Goal: Task Accomplishment & Management: Manage account settings

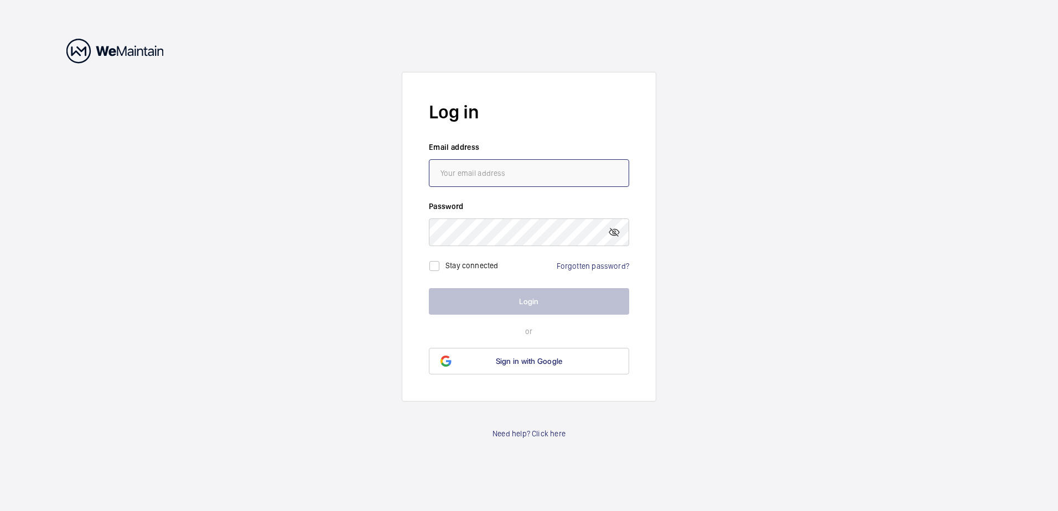
click at [510, 172] on input "email" at bounding box center [529, 173] width 200 height 28
click at [307, 207] on wm-front-auth-container "Log in Email address Password Stay connected Forgotten password? Login or Sign …" at bounding box center [529, 255] width 1058 height 511
click at [523, 170] on input "email" at bounding box center [529, 173] width 200 height 28
type input "[EMAIL_ADDRESS][DOMAIN_NAME]"
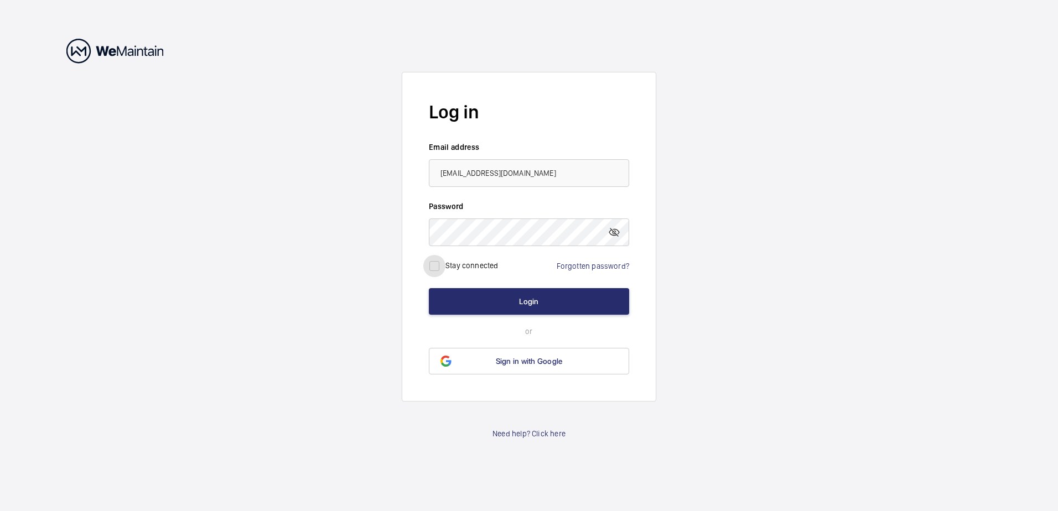
click at [437, 265] on input "checkbox" at bounding box center [434, 266] width 22 height 22
checkbox input "true"
click at [546, 302] on button "Login" at bounding box center [529, 301] width 200 height 27
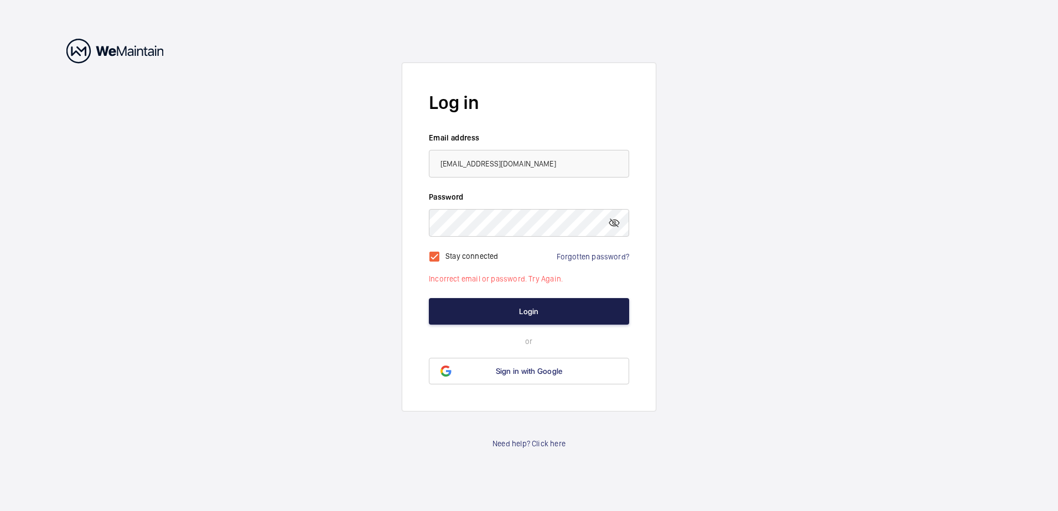
click at [522, 313] on button "Login" at bounding box center [529, 311] width 200 height 27
click at [614, 221] on mat-icon at bounding box center [614, 222] width 13 height 13
click at [614, 220] on mat-icon at bounding box center [614, 222] width 13 height 13
click at [541, 170] on input "[EMAIL_ADDRESS][DOMAIN_NAME]" at bounding box center [529, 164] width 200 height 28
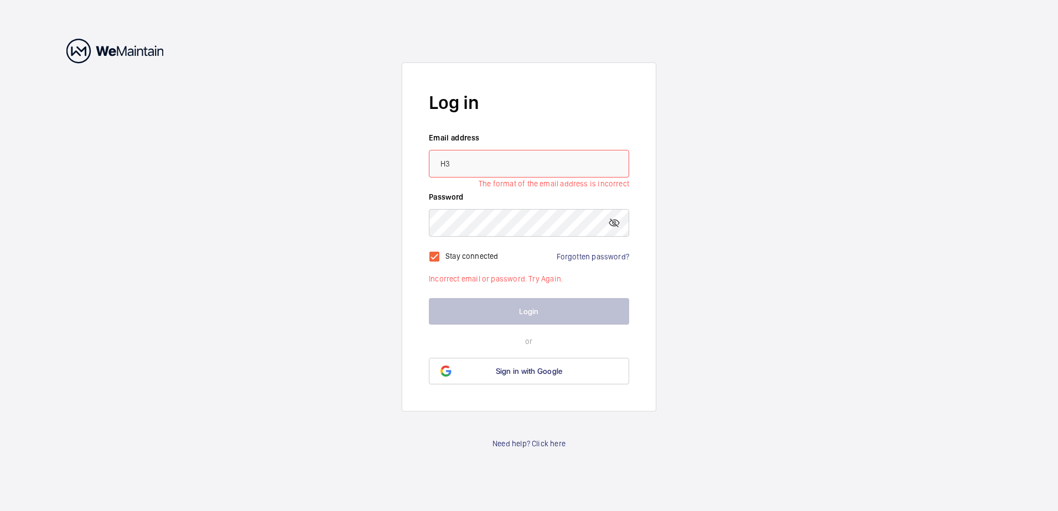
type input "H"
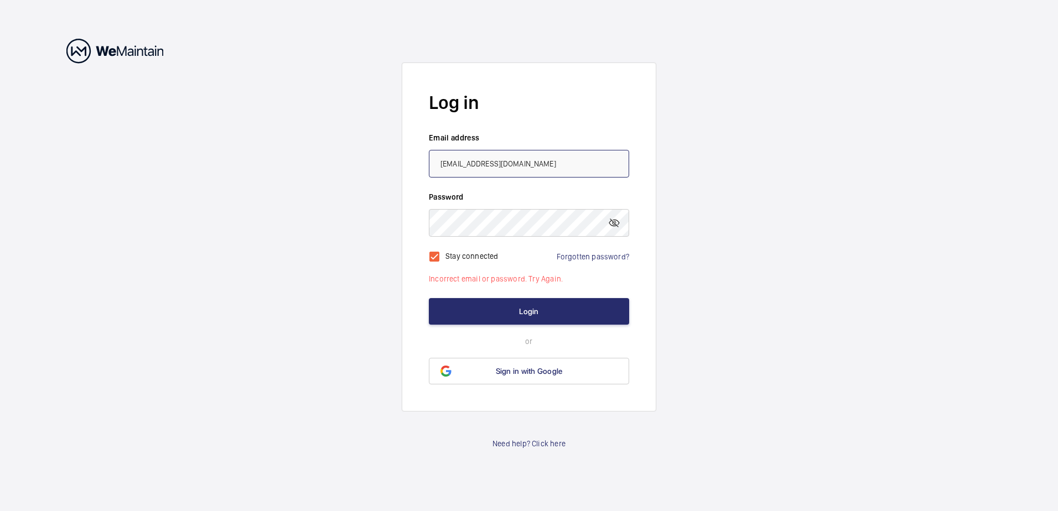
drag, startPoint x: 528, startPoint y: 164, endPoint x: 404, endPoint y: 163, distance: 123.4
click at [404, 163] on form "Log in Email address [EMAIL_ADDRESS][DOMAIN_NAME] Password Stay connected Forgo…" at bounding box center [529, 237] width 255 height 349
click at [523, 166] on input "[PERSON_NAME][EMAIL_ADDRESS][PERSON_NAME][DOMAIN_NAME]" at bounding box center [529, 164] width 200 height 28
click at [520, 162] on input "[PERSON_NAME][EMAIL_ADDRESS][PERSON_NAME][DOMAIN_NAME]" at bounding box center [529, 164] width 200 height 28
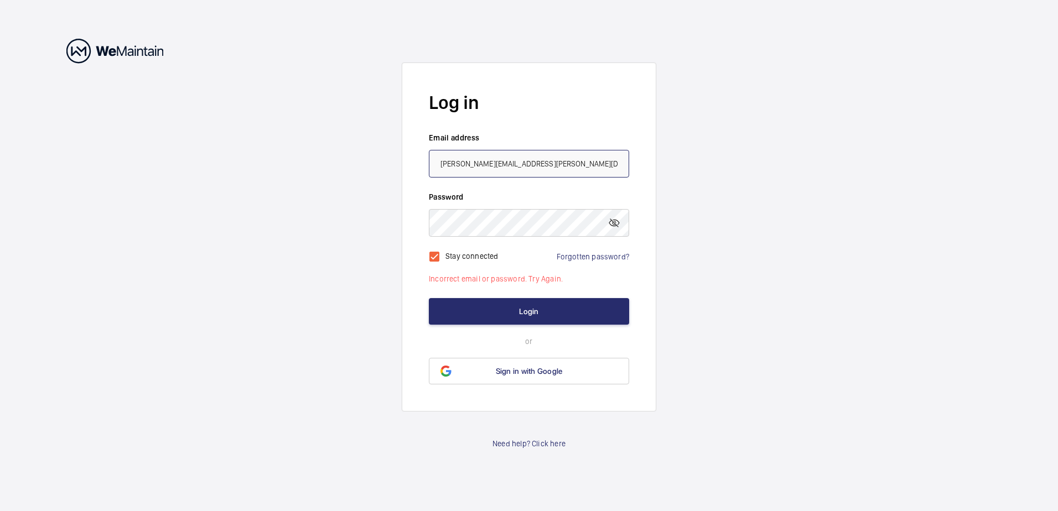
click at [520, 162] on input "[PERSON_NAME][EMAIL_ADDRESS][PERSON_NAME][DOMAIN_NAME]" at bounding box center [529, 164] width 200 height 28
click at [509, 163] on input "[PERSON_NAME][EMAIL_ADDRESS][PERSON_NAME][DOMAIN_NAME]" at bounding box center [529, 164] width 200 height 28
click at [511, 163] on input "[PERSON_NAME][EMAIL_ADDRESS][PERSON_NAME][DOMAIN_NAME]" at bounding box center [529, 164] width 200 height 28
type input "[PERSON_NAME][EMAIL_ADDRESS][PERSON_NAME][DOMAIN_NAME]"
click at [528, 309] on button "Login" at bounding box center [529, 311] width 200 height 27
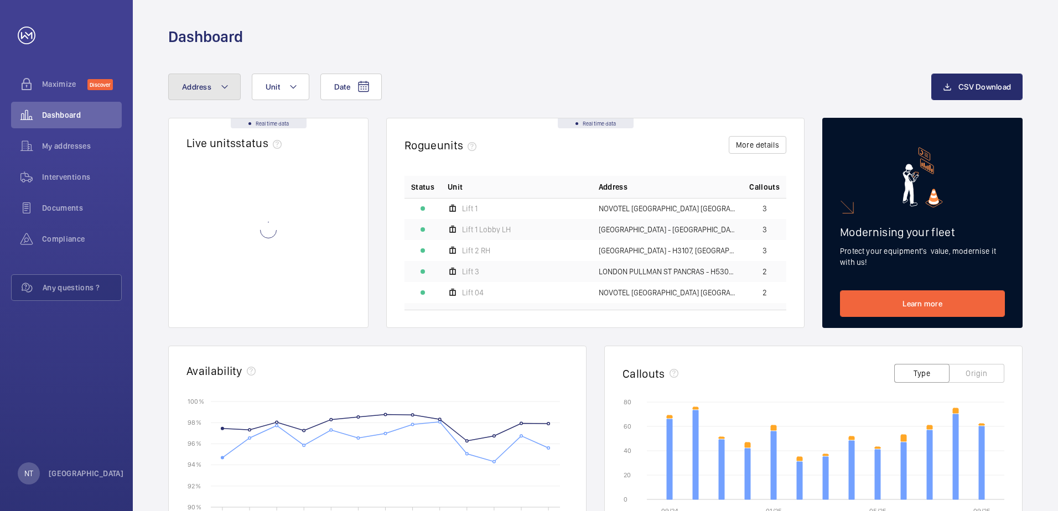
click at [222, 83] on mat-icon at bounding box center [224, 86] width 9 height 13
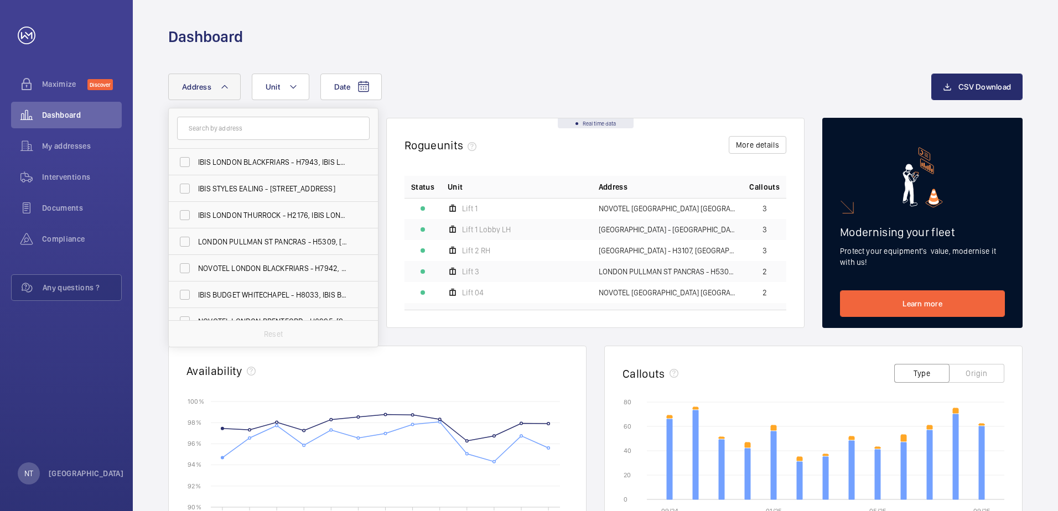
click at [229, 131] on input "text" at bounding box center [273, 128] width 193 height 23
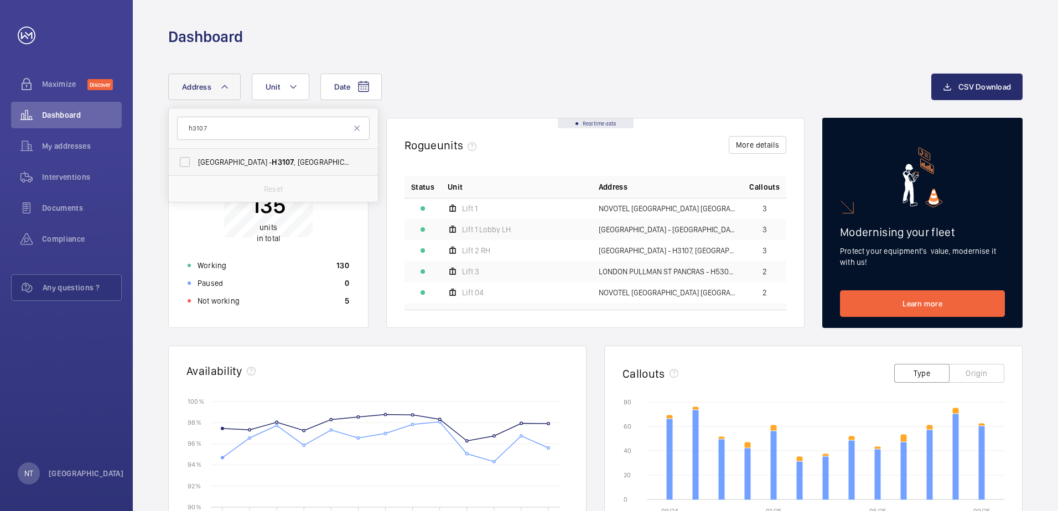
type input "h3107"
click at [261, 164] on span "[GEOGRAPHIC_DATA] - H3107 , [GEOGRAPHIC_DATA], [STREET_ADDRESS][PERSON_NAME]" at bounding box center [274, 162] width 152 height 11
click at [196, 164] on input "[GEOGRAPHIC_DATA] - H3107 , [GEOGRAPHIC_DATA], [STREET_ADDRESS][PERSON_NAME]" at bounding box center [185, 162] width 22 height 22
checkbox input "true"
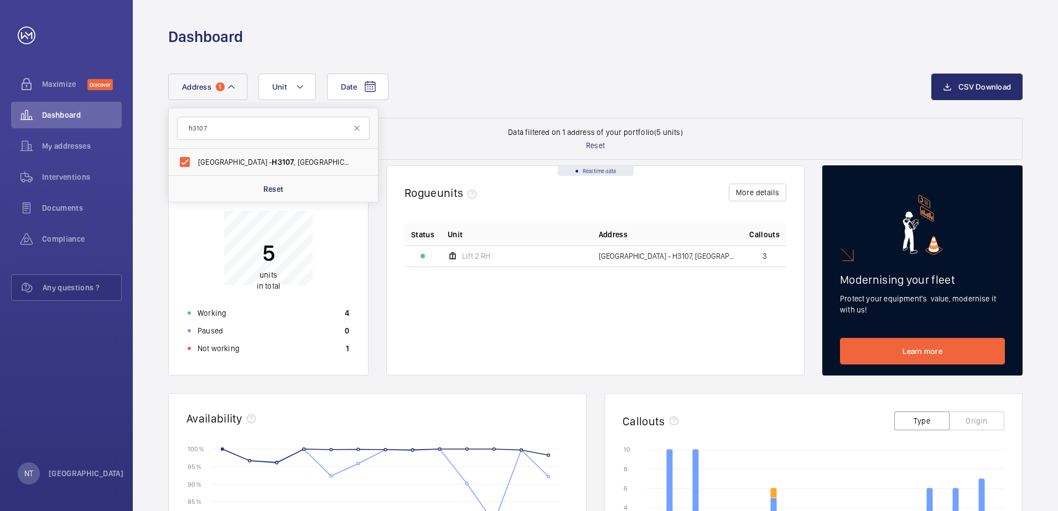
click at [474, 257] on span "Lift 2 RH" at bounding box center [476, 256] width 28 height 8
click at [763, 192] on button "More details" at bounding box center [758, 193] width 58 height 18
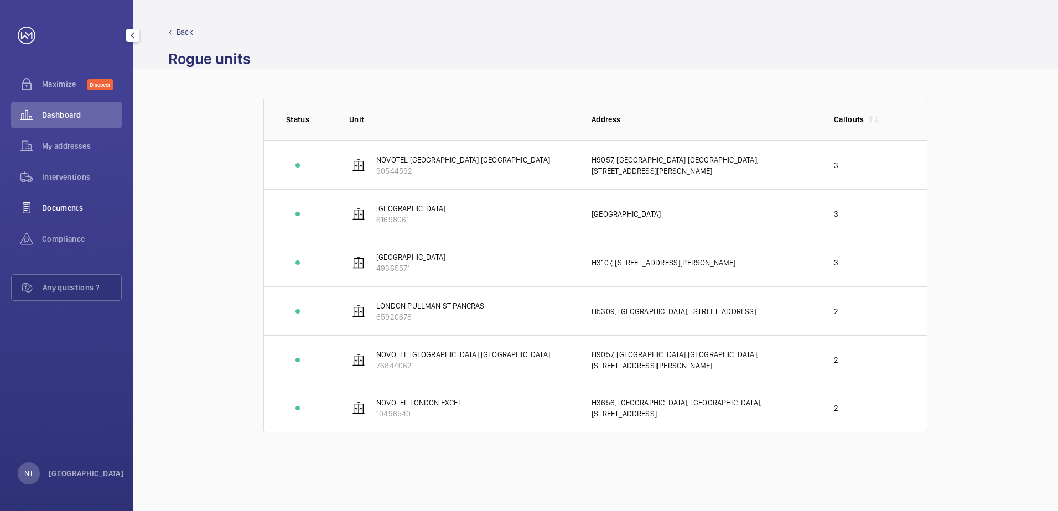
click at [76, 206] on span "Documents" at bounding box center [82, 208] width 80 height 11
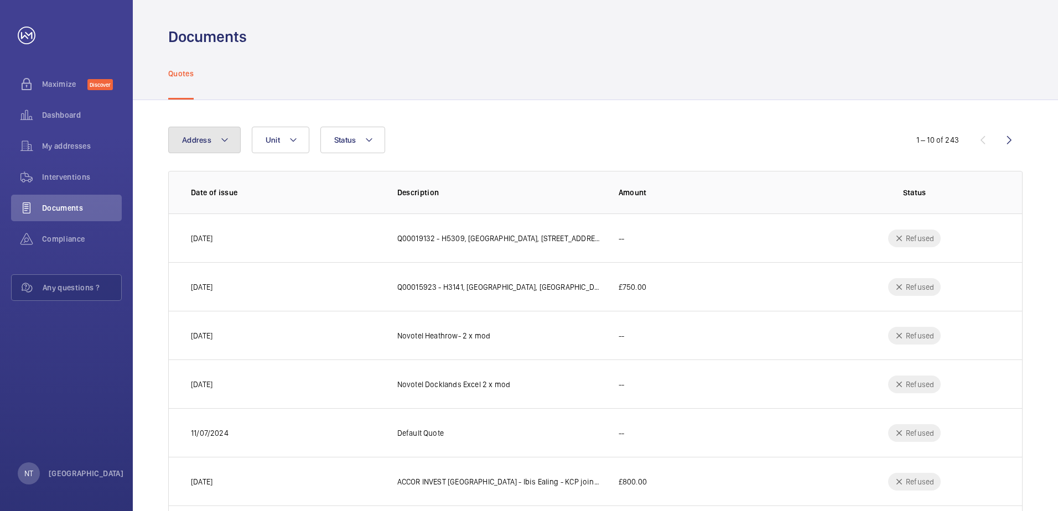
click at [229, 135] on button "Address" at bounding box center [204, 140] width 73 height 27
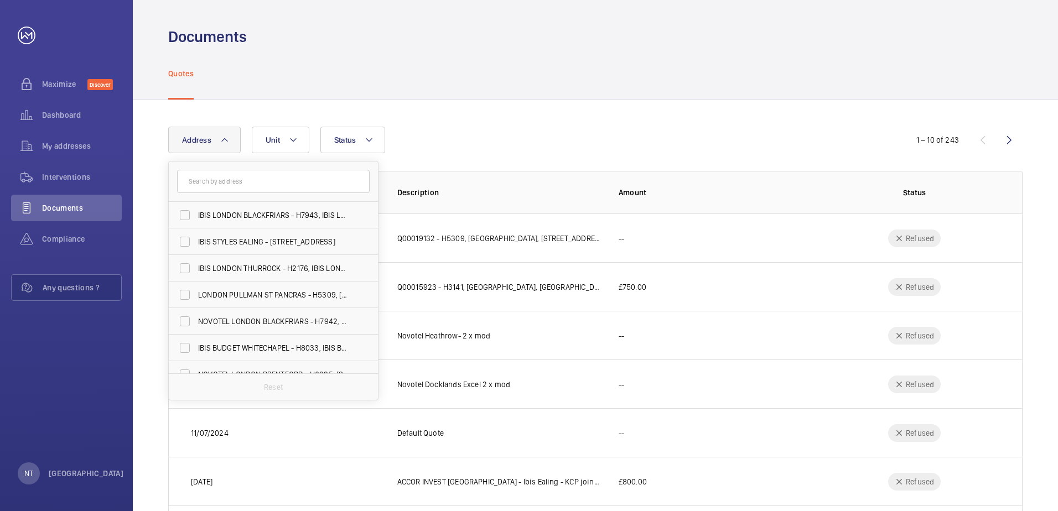
click at [219, 185] on input "text" at bounding box center [273, 181] width 193 height 23
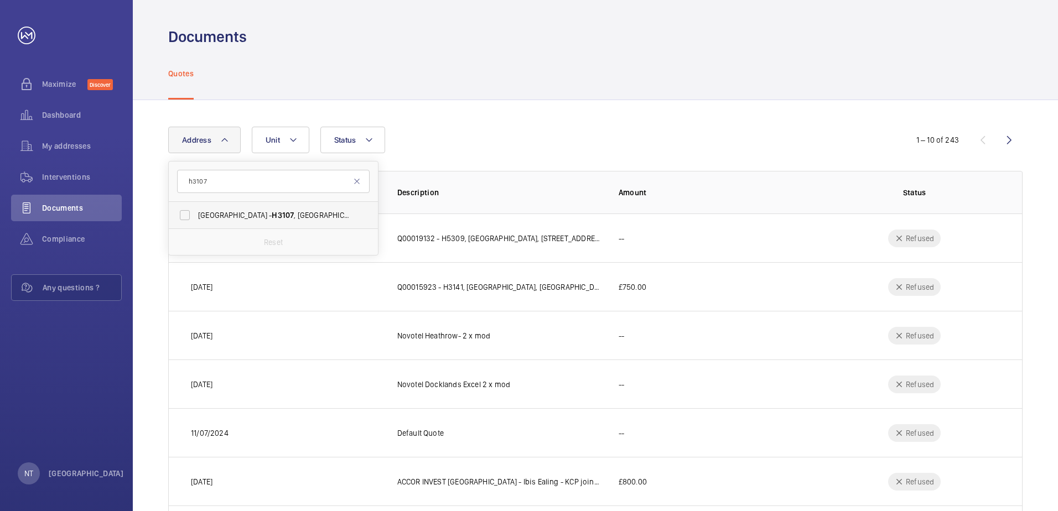
type input "h3107"
click at [234, 216] on span "[GEOGRAPHIC_DATA] - H3107 , [GEOGRAPHIC_DATA], [STREET_ADDRESS][PERSON_NAME]" at bounding box center [274, 215] width 152 height 11
click at [196, 216] on input "[GEOGRAPHIC_DATA] - H3107 , [GEOGRAPHIC_DATA], [STREET_ADDRESS][PERSON_NAME]" at bounding box center [185, 215] width 22 height 22
checkbox input "true"
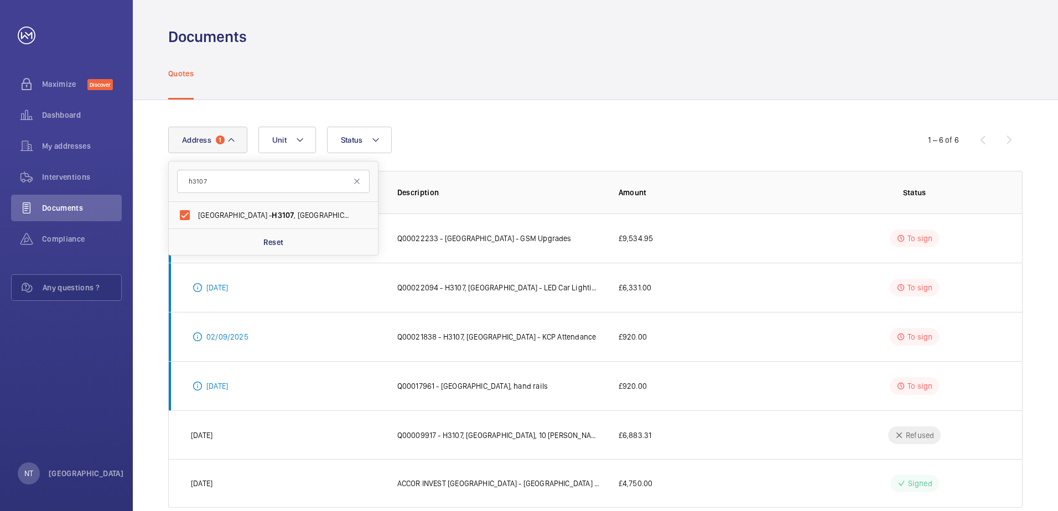
click at [500, 47] on div "Quotes" at bounding box center [595, 73] width 855 height 53
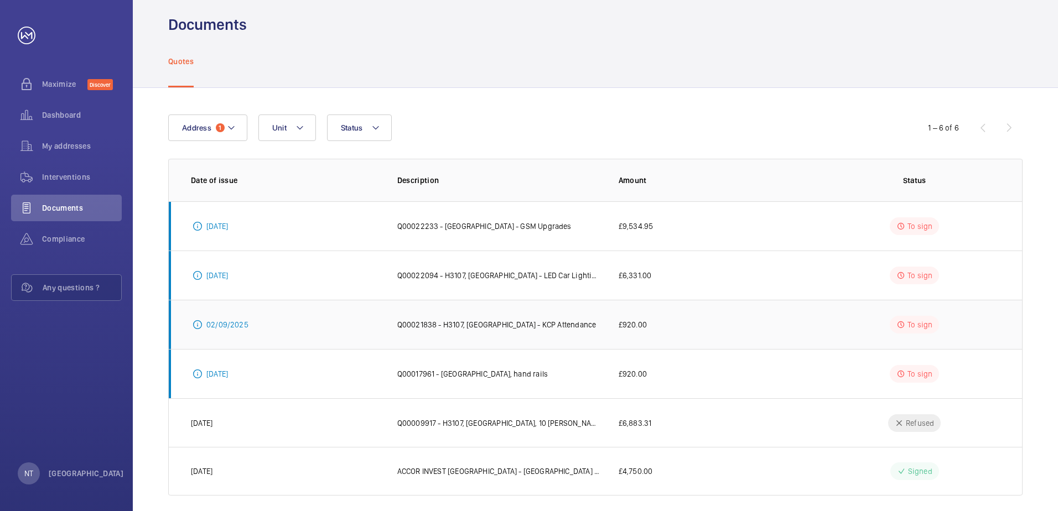
scroll to position [23, 0]
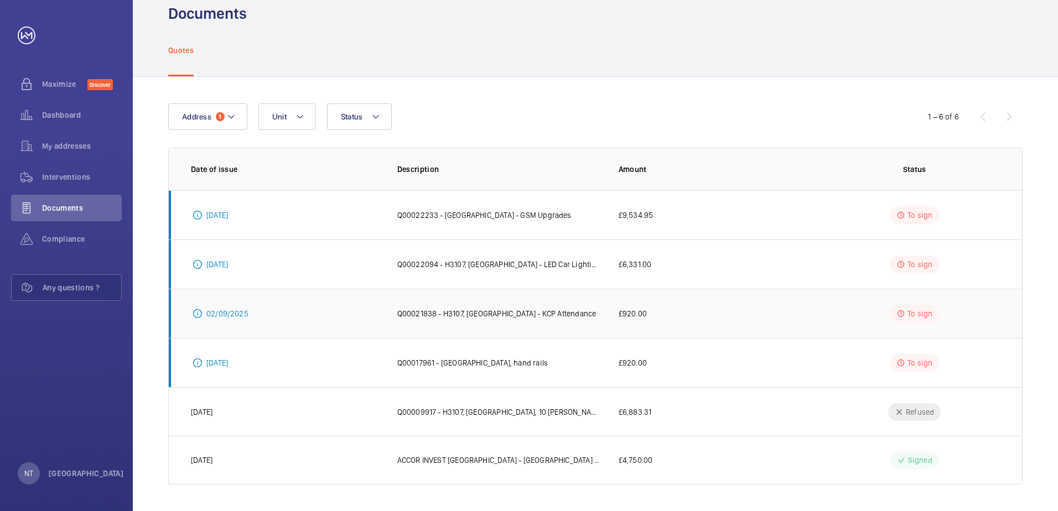
click at [478, 315] on p "Q00021838 - H3107, [GEOGRAPHIC_DATA] - KCP Attendance" at bounding box center [496, 313] width 199 height 11
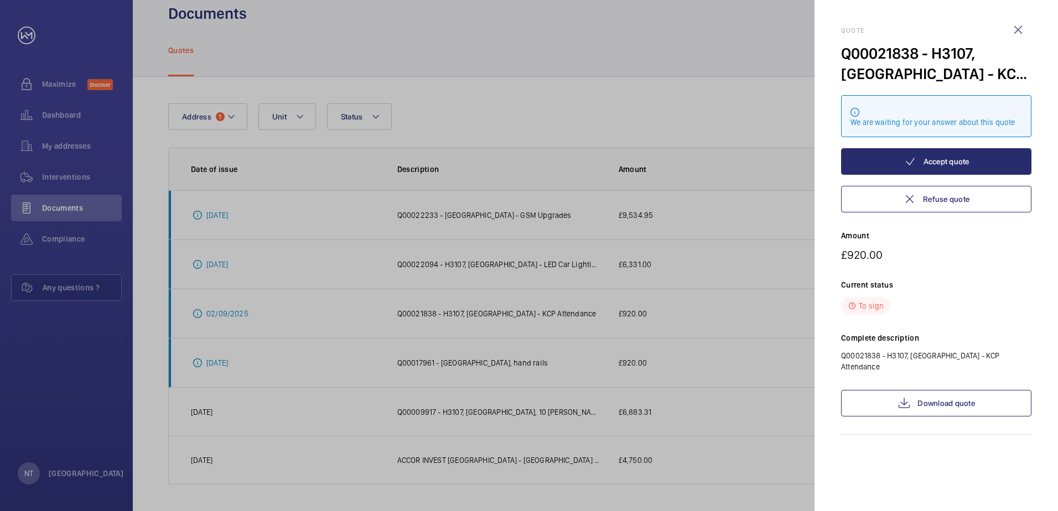
click at [527, 14] on div at bounding box center [529, 255] width 1058 height 511
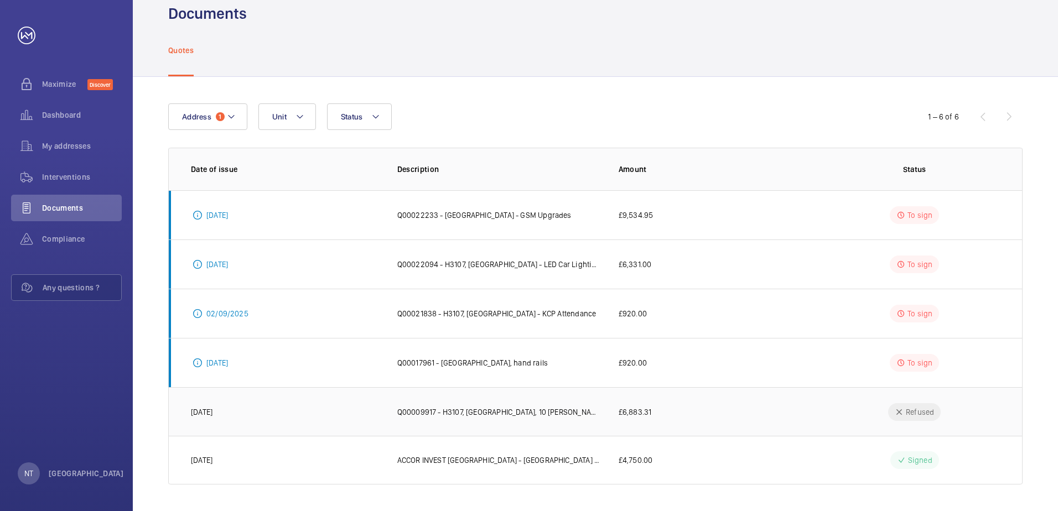
click at [544, 407] on p "Q00009917 - H3107, [GEOGRAPHIC_DATA], 10 [PERSON_NAME] St - ACCOR INVEST [GEOGR…" at bounding box center [499, 412] width 204 height 11
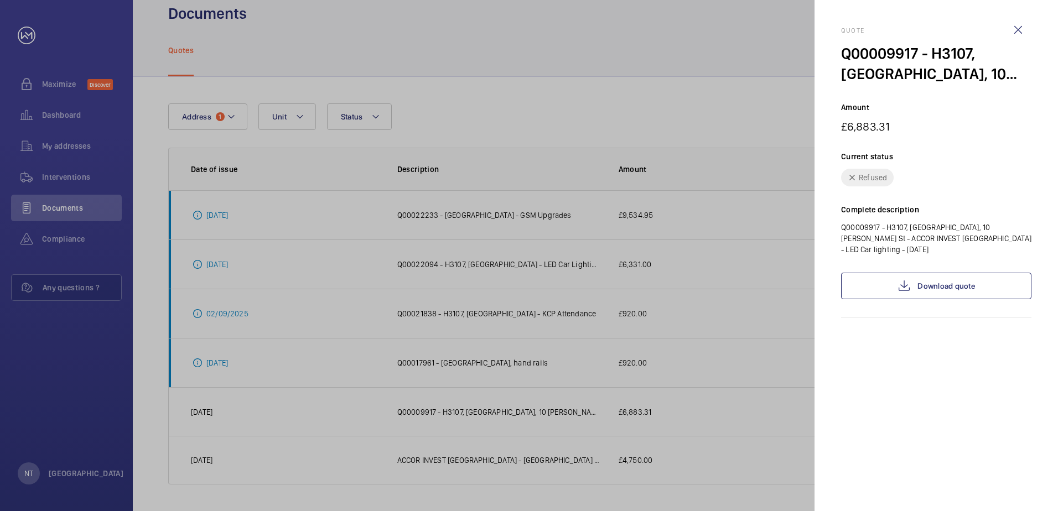
click at [630, 105] on div at bounding box center [529, 255] width 1058 height 511
